Goal: Navigation & Orientation: Understand site structure

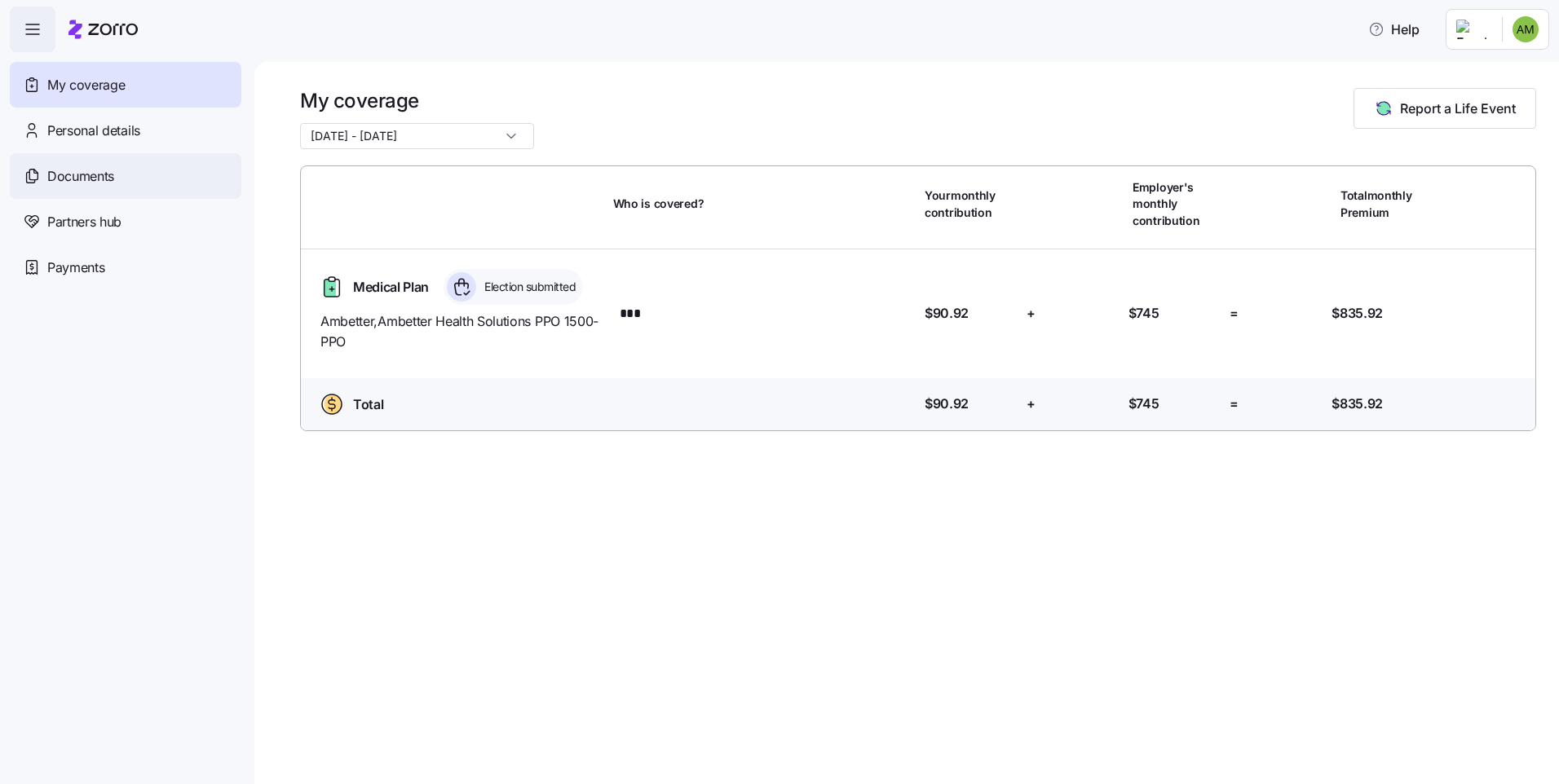
click at [78, 181] on span "Documents" at bounding box center [81, 177] width 67 height 20
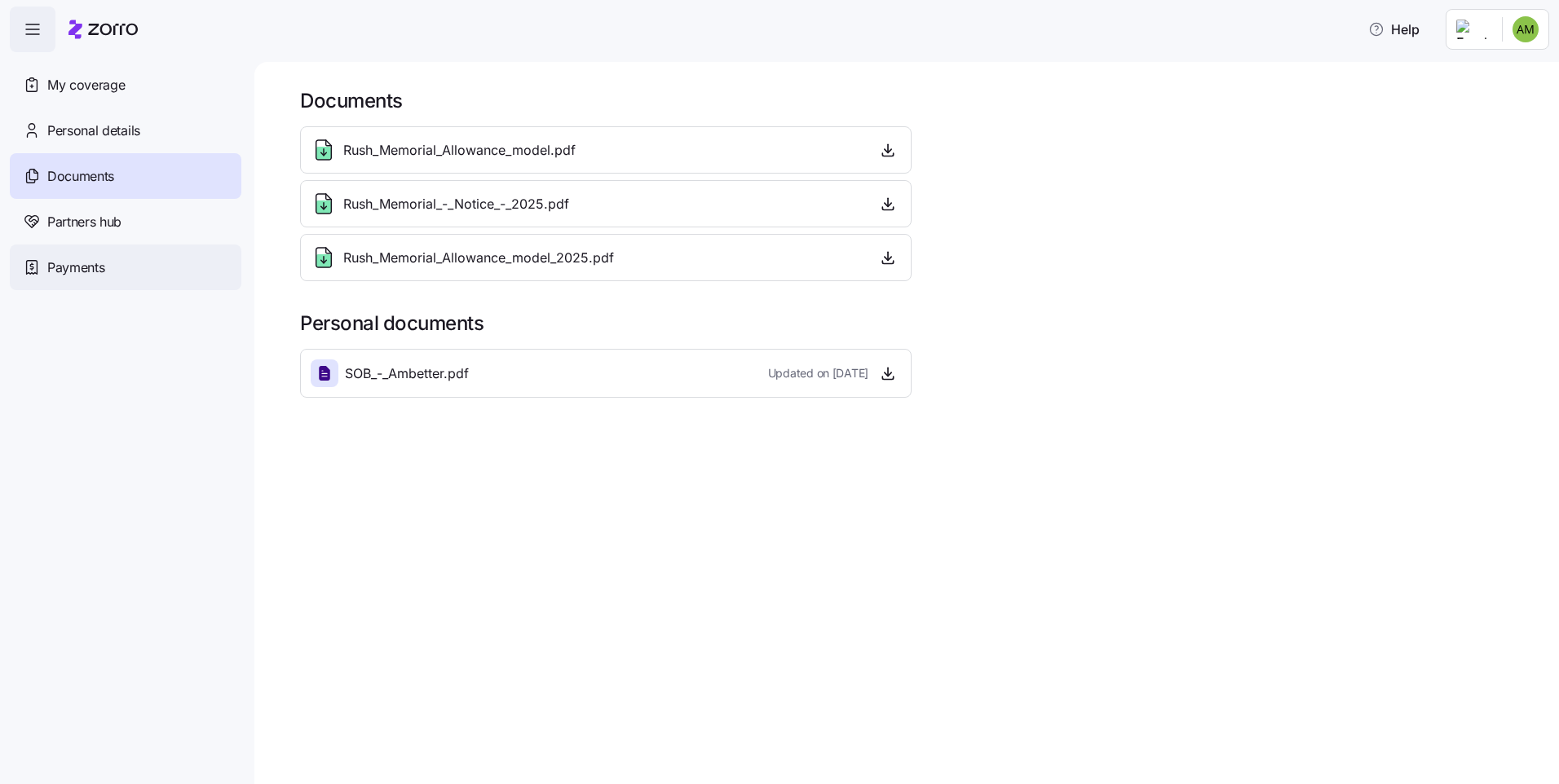
click at [75, 268] on span "Payments" at bounding box center [76, 268] width 57 height 20
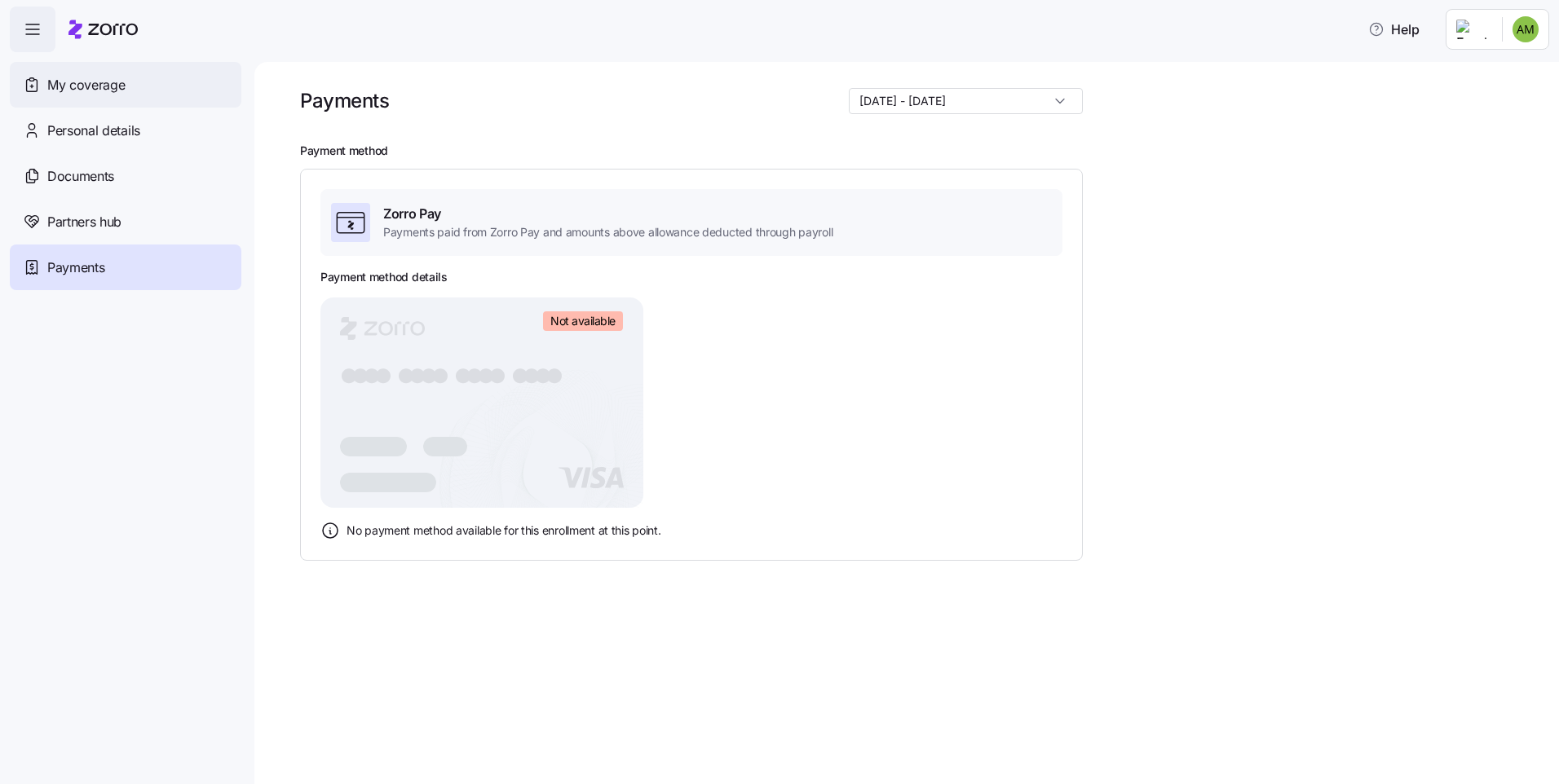
click at [83, 85] on span "My coverage" at bounding box center [86, 85] width 78 height 20
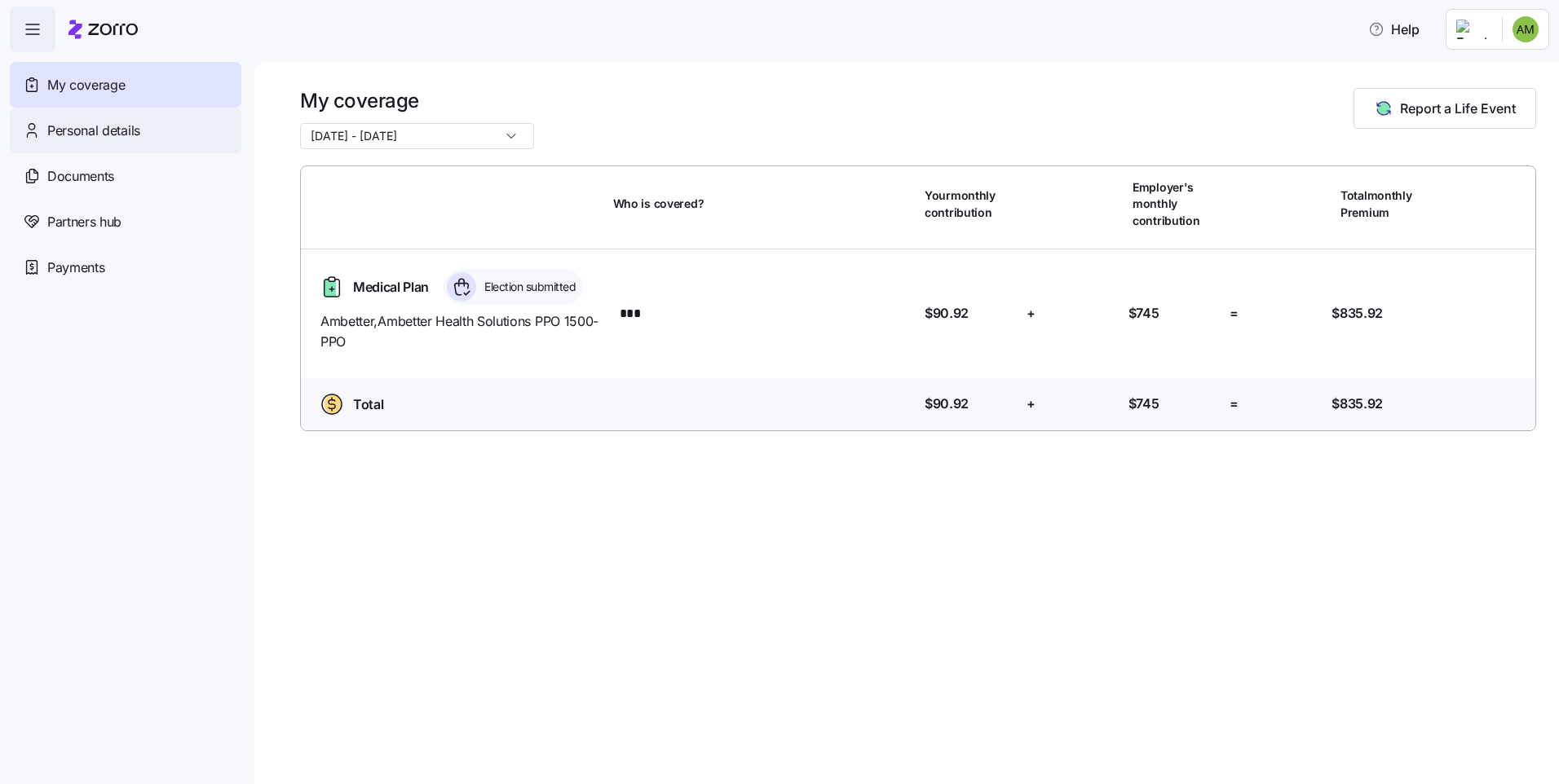
click at [80, 131] on span "Personal details" at bounding box center [94, 131] width 93 height 20
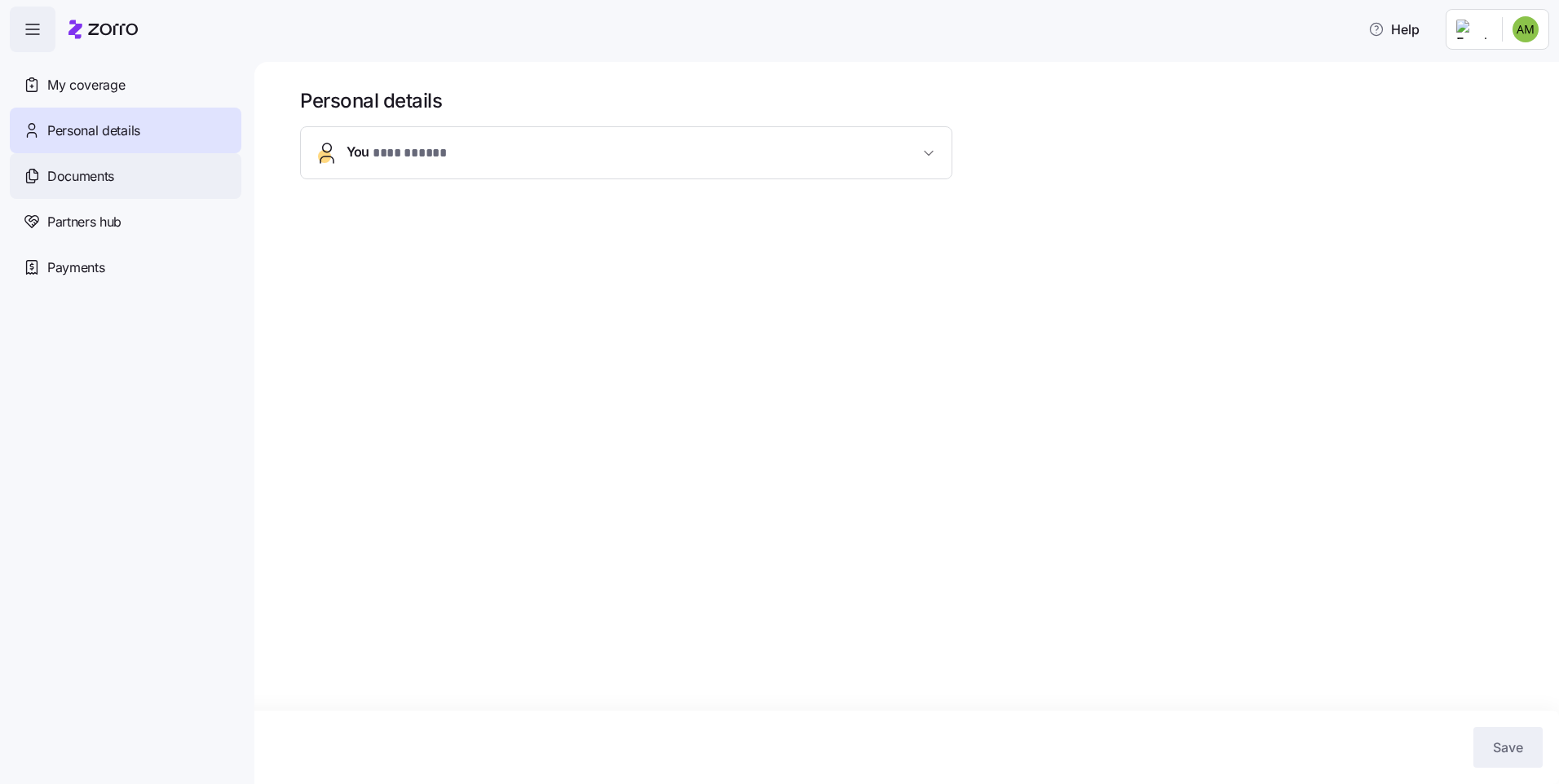
click at [69, 181] on span "Documents" at bounding box center [81, 177] width 67 height 20
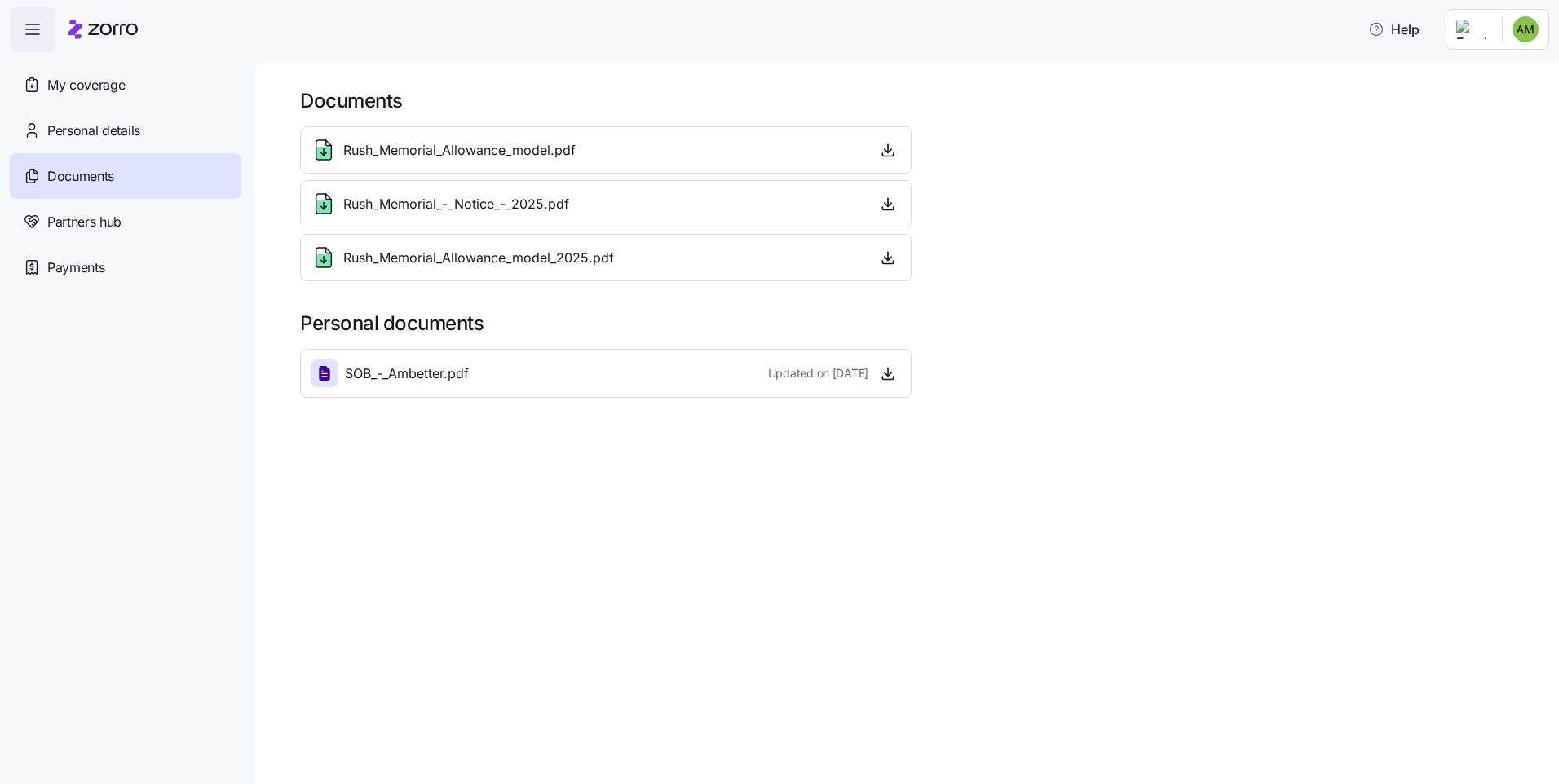
click at [113, 223] on span "Partners hub" at bounding box center [84, 222] width 74 height 20
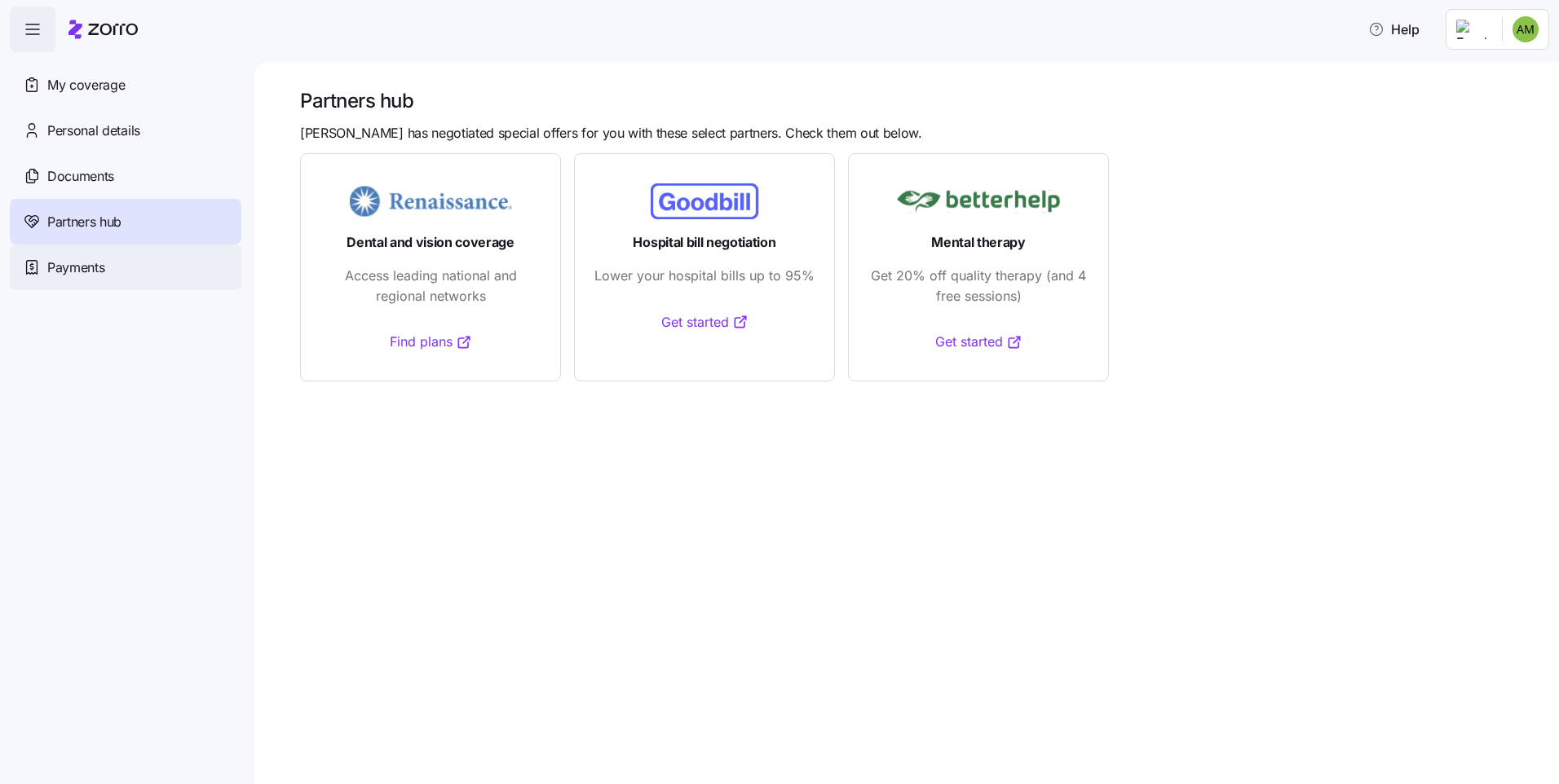
click at [97, 263] on span "Payments" at bounding box center [76, 268] width 57 height 20
